Goal: Transaction & Acquisition: Purchase product/service

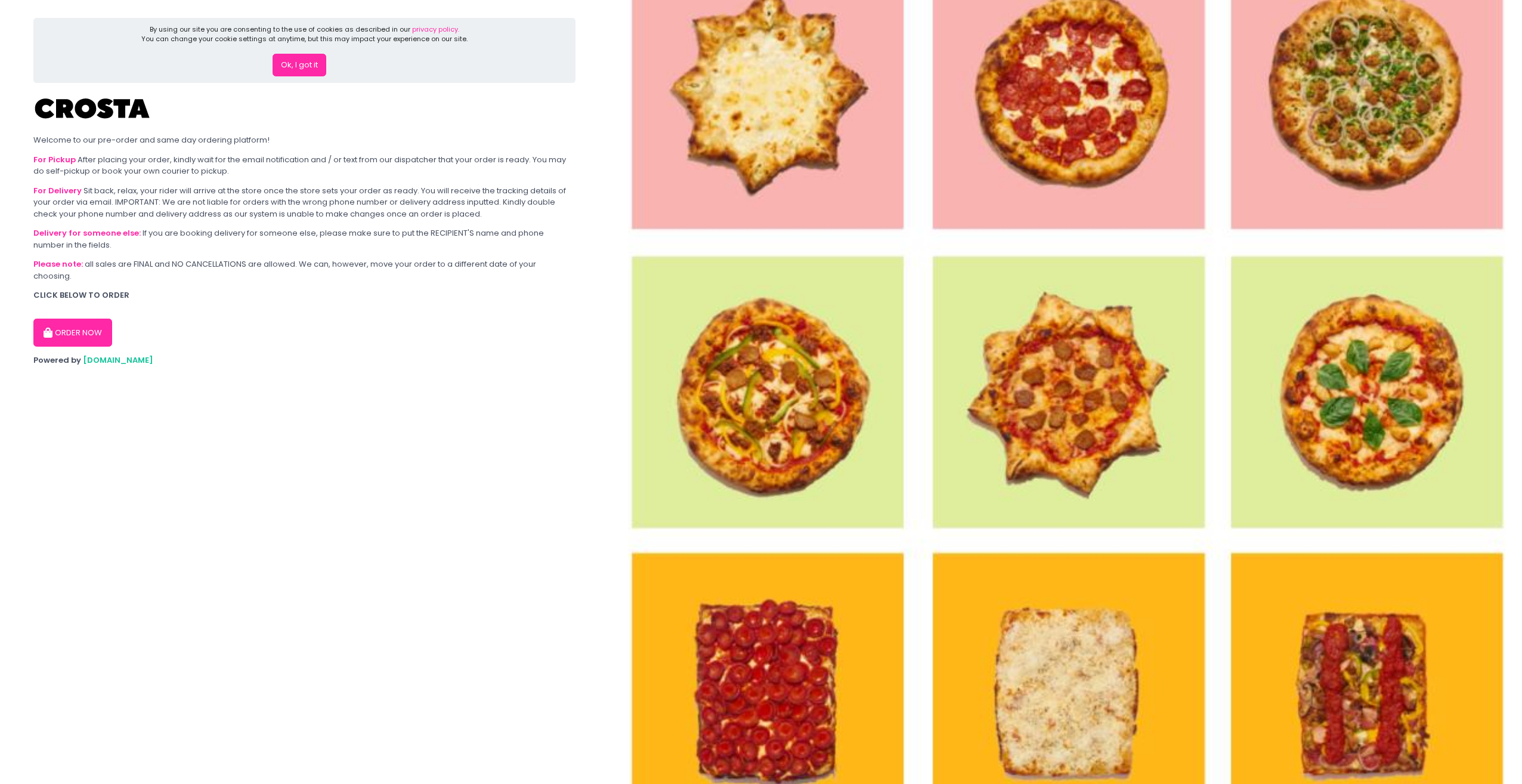
click at [81, 322] on button "ORDER NOW" at bounding box center [73, 332] width 79 height 28
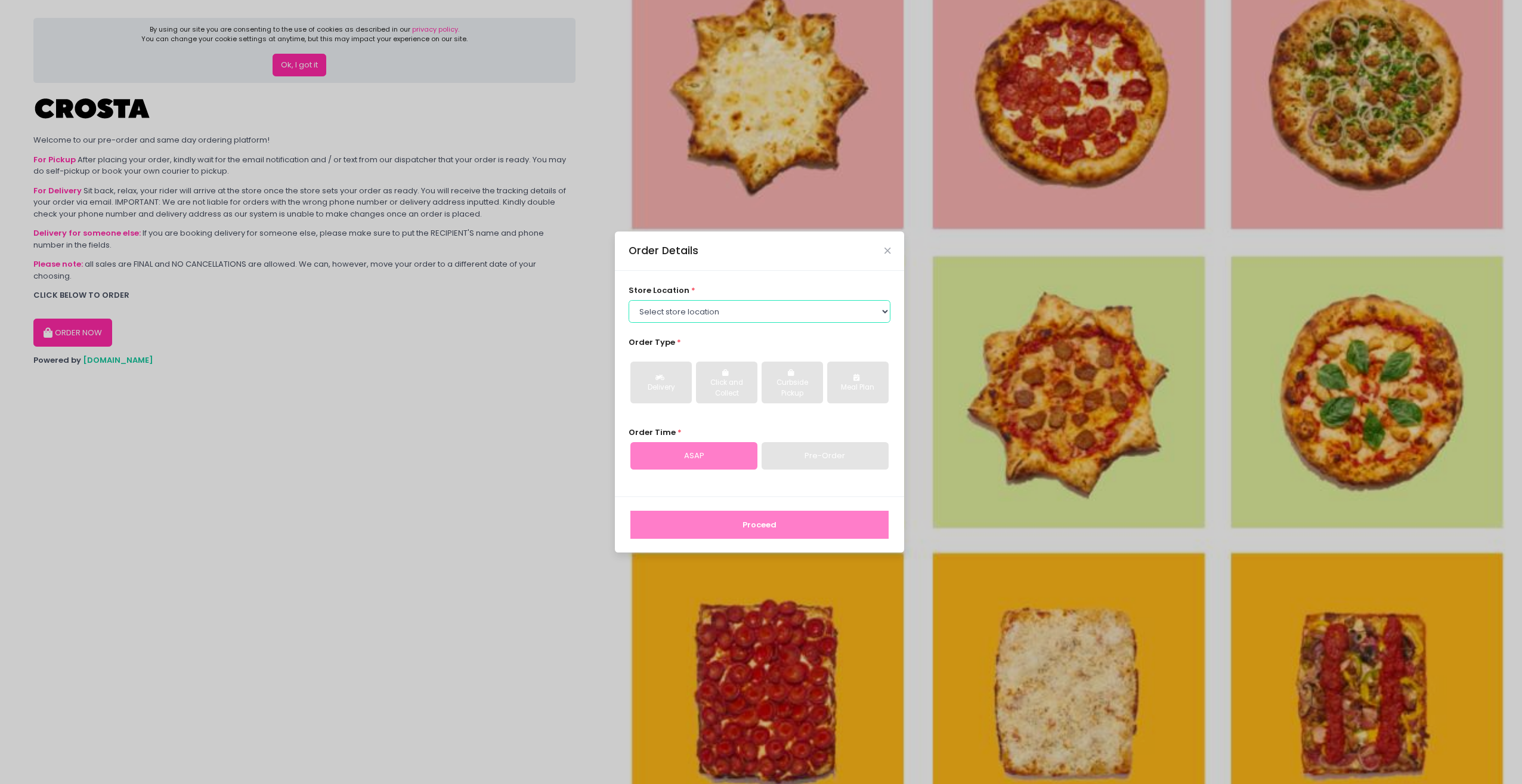
click at [882, 316] on select "Select store location [PERSON_NAME] Pizza - [PERSON_NAME] Pizza - [GEOGRAPHIC_D…" at bounding box center [760, 311] width 263 height 23
select select "5fabb2e53664a8677beaeb89"
click at [629, 300] on select "Select store location [PERSON_NAME] Pizza - [PERSON_NAME] Pizza - [GEOGRAPHIC_D…" at bounding box center [760, 311] width 263 height 23
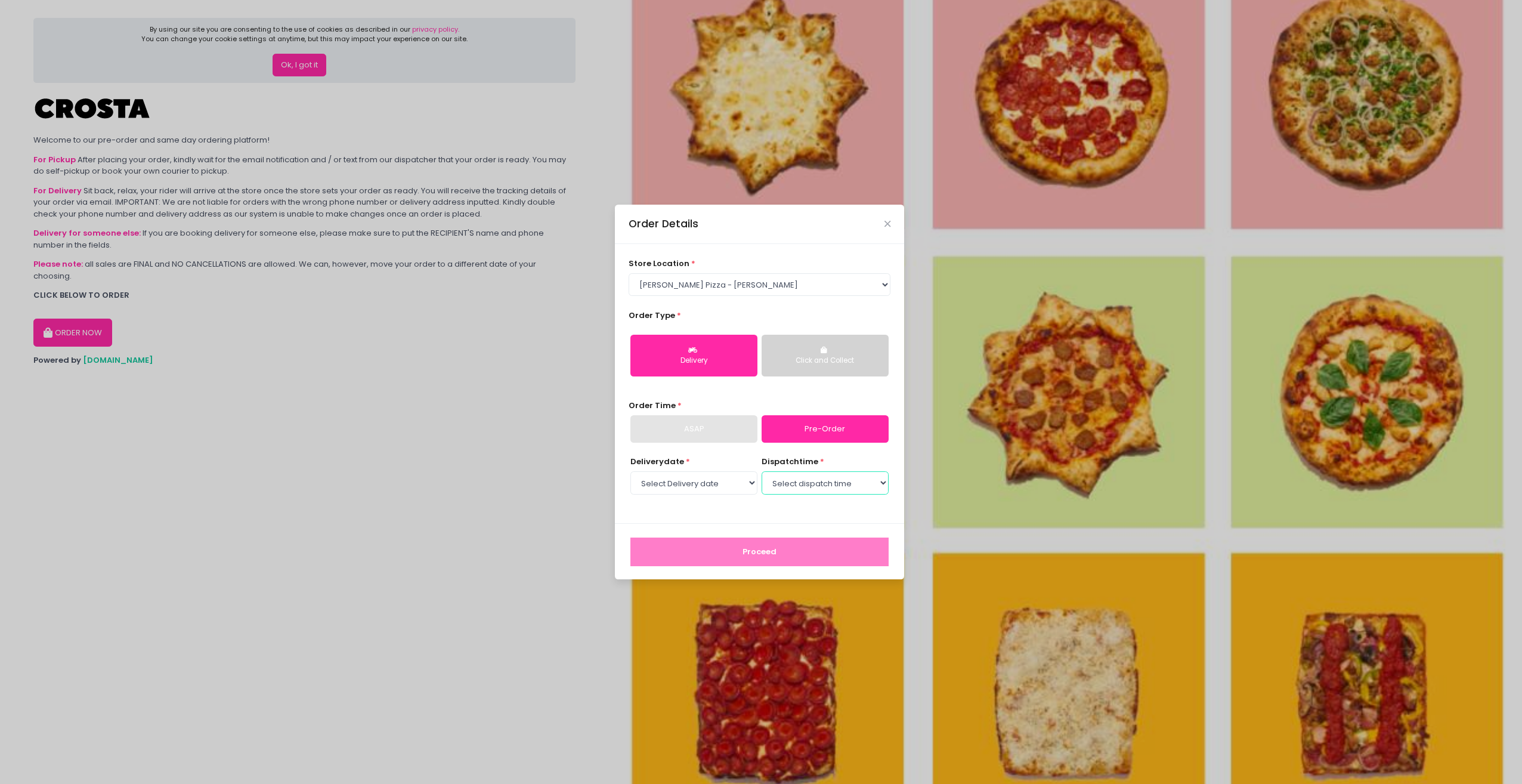
click at [866, 483] on select "Select dispatch time" at bounding box center [825, 482] width 127 height 23
click at [790, 488] on select "Select dispatch time" at bounding box center [825, 482] width 127 height 23
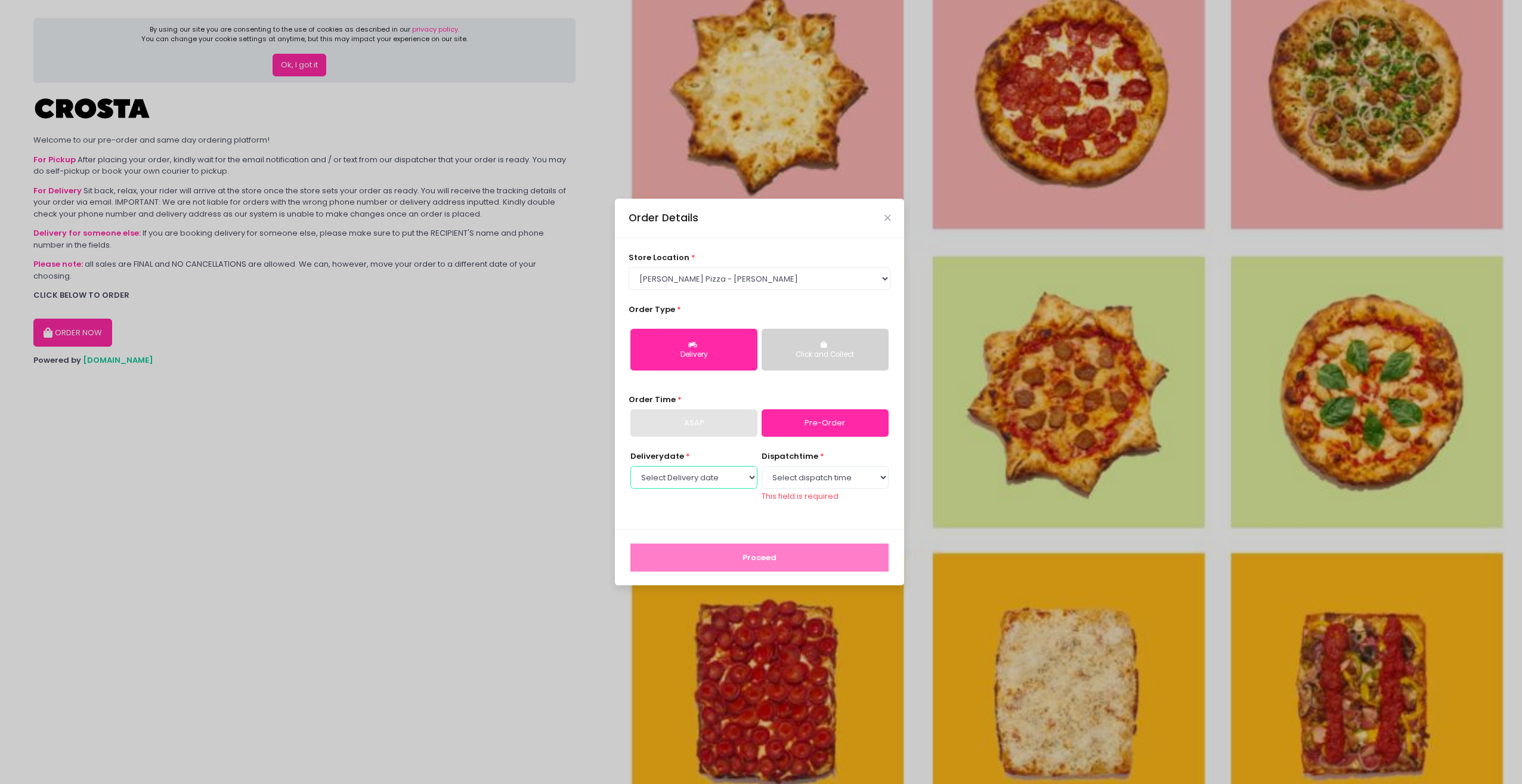
click at [736, 481] on select "Select Delivery date [DATE] [DATE] [DATE] [DATE] [DATE] [DATE]" at bounding box center [694, 477] width 127 height 23
select select "[DATE]"
click at [631, 471] on select "Select Delivery date [DATE] [DATE] [DATE] [DATE] [DATE] [DATE]" at bounding box center [694, 477] width 127 height 23
click at [833, 483] on select "Select dispatch time 12:00 PM - 12:30 PM 12:30 PM - 01:00 PM 01:00 PM - 01:30 P…" at bounding box center [825, 477] width 127 height 23
select select "12:00"
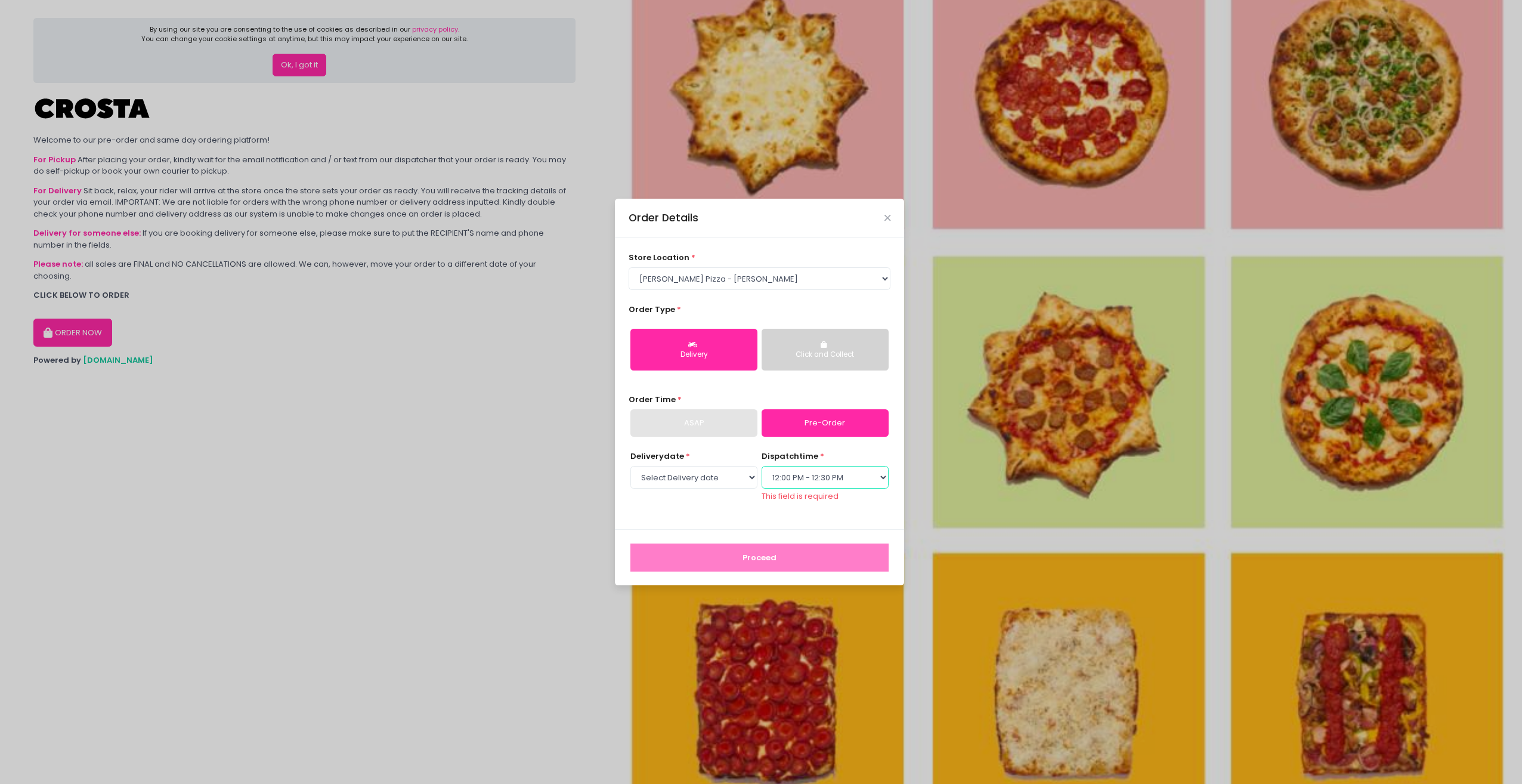
click at [761, 471] on select "Select dispatch time 12:00 PM - 12:30 PM 12:30 PM - 01:00 PM 01:00 PM - 01:30 P…" at bounding box center [825, 477] width 127 height 23
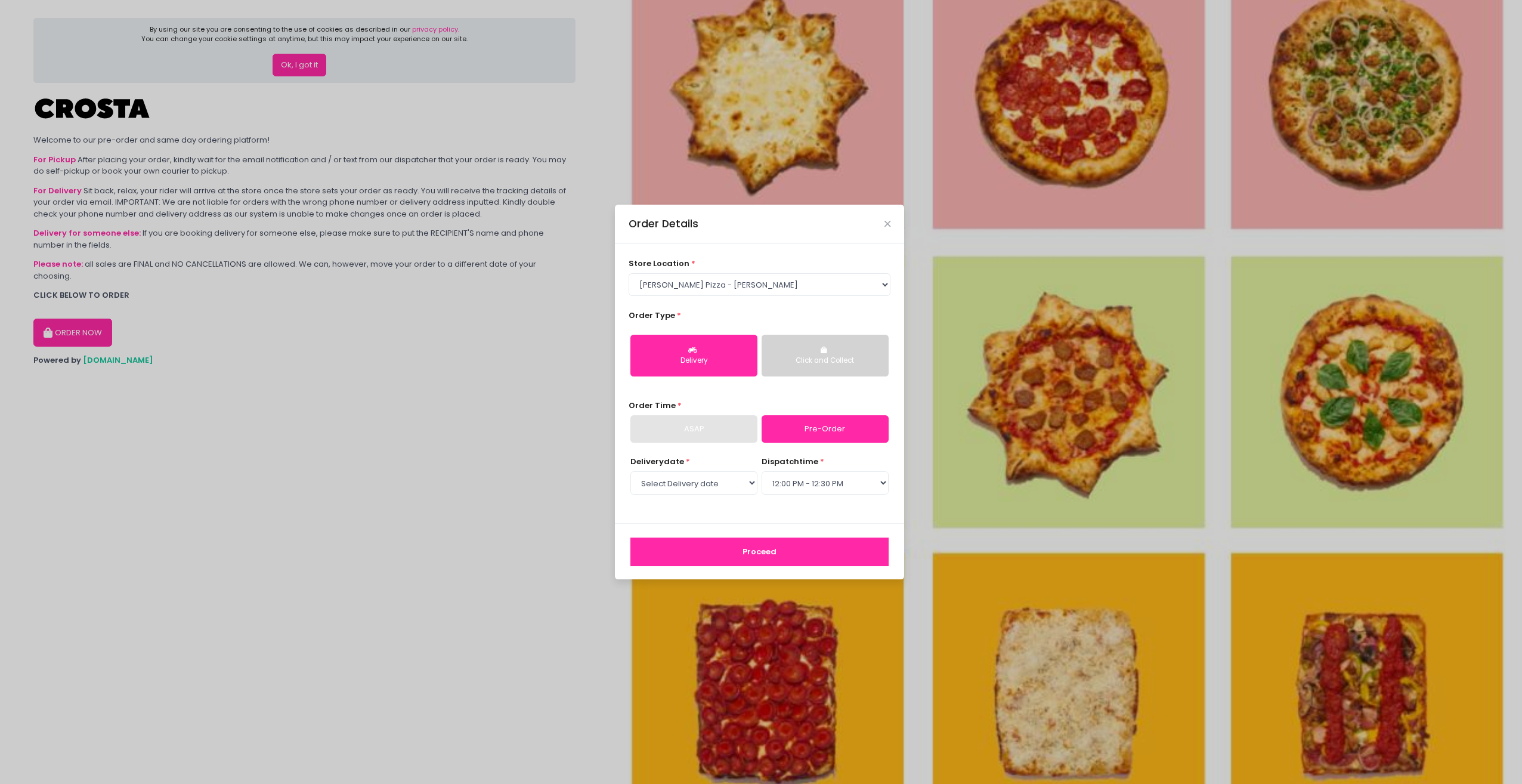
click at [788, 558] on button "Proceed" at bounding box center [760, 551] width 258 height 28
